Goal: Navigation & Orientation: Find specific page/section

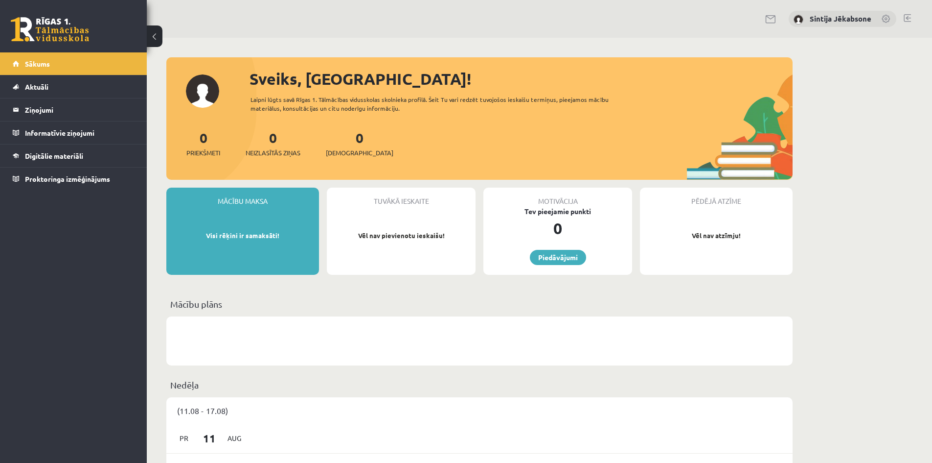
click at [835, 14] on div "Sintija Jēkabsone" at bounding box center [843, 19] width 108 height 17
click at [828, 20] on link "Sintija Jēkabsone" at bounding box center [841, 19] width 62 height 10
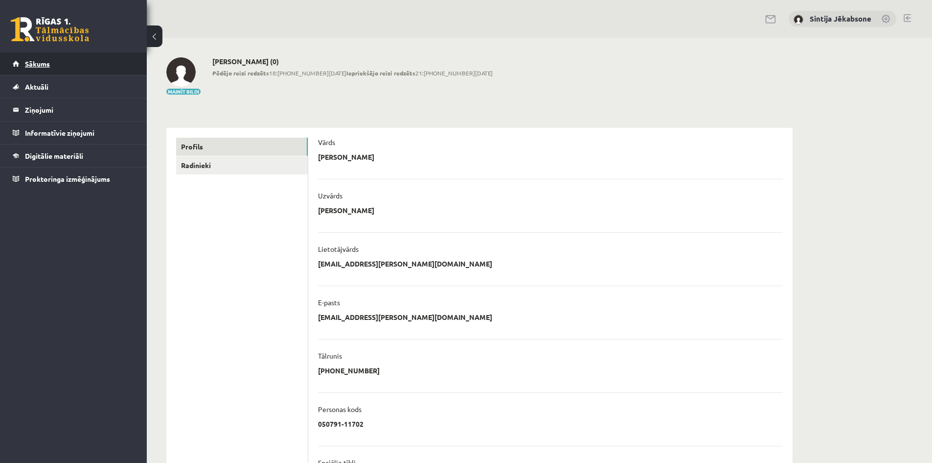
click at [25, 59] on link "Sākums" at bounding box center [74, 63] width 122 height 23
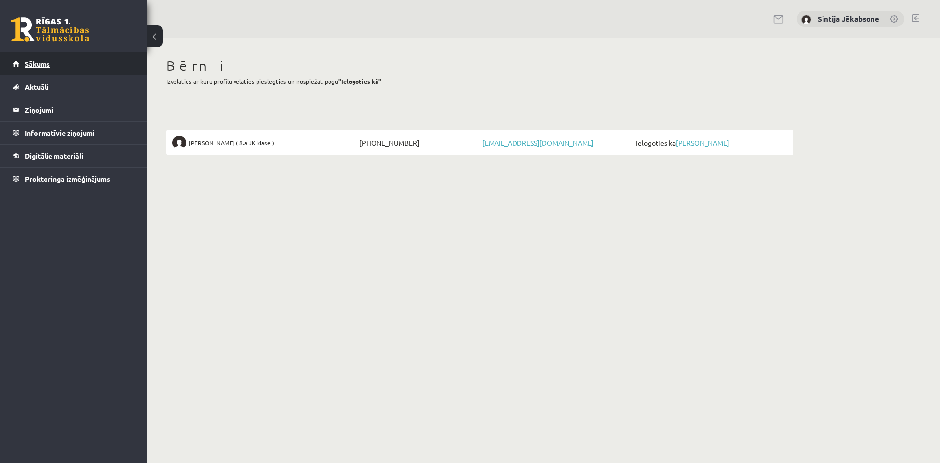
click at [26, 61] on span "Sākums" at bounding box center [37, 63] width 25 height 9
click at [707, 142] on link "[PERSON_NAME]" at bounding box center [701, 142] width 53 height 9
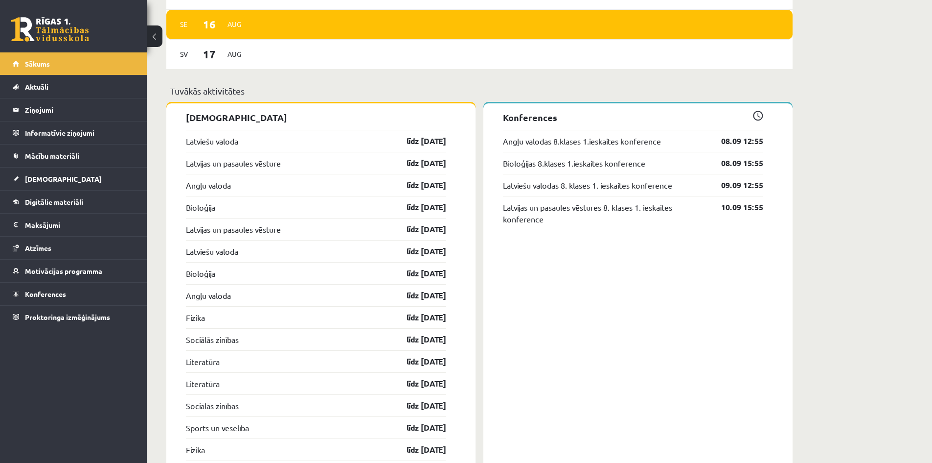
scroll to position [877, 0]
